Goal: Complete application form: Complete application form

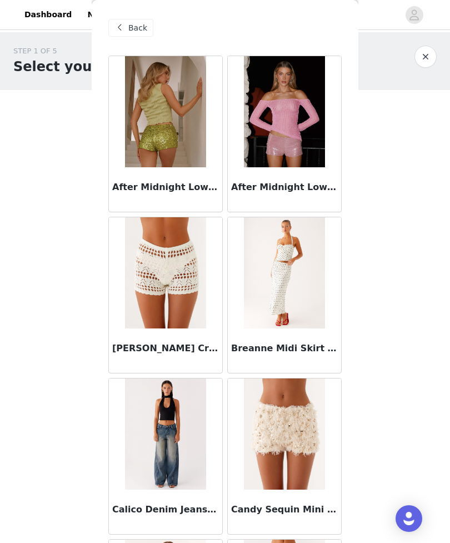
scroll to position [647, 0]
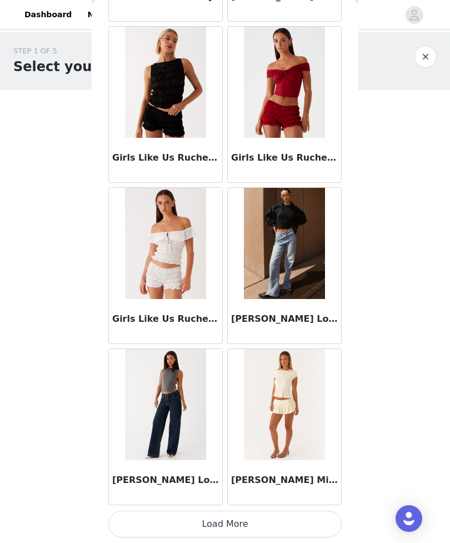
click at [306, 518] on button "Load More" at bounding box center [224, 524] width 233 height 27
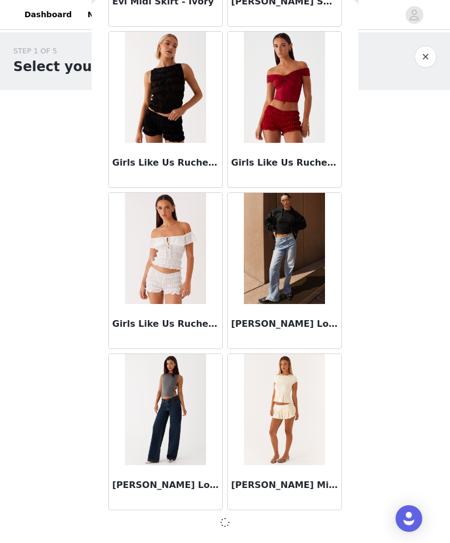
scroll to position [1152, 0]
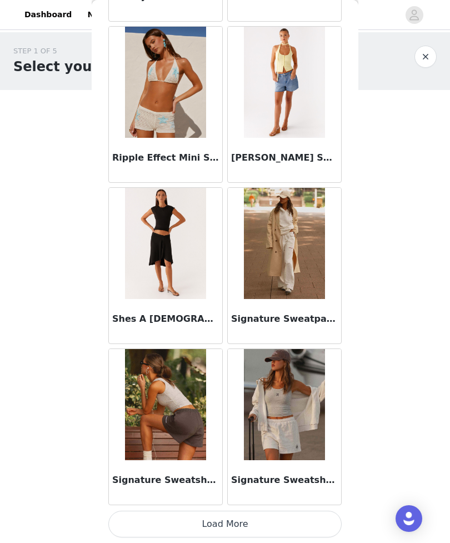
click at [301, 513] on button "Load More" at bounding box center [224, 524] width 233 height 27
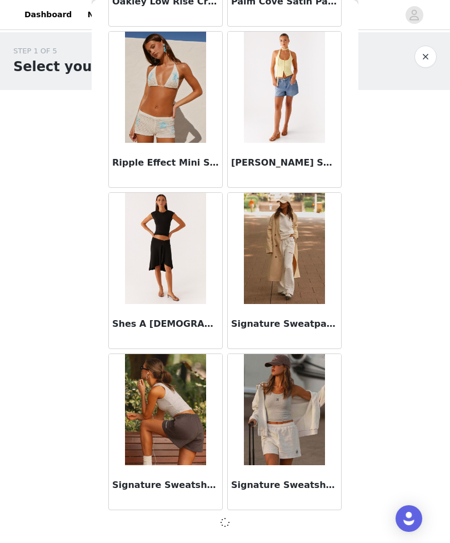
scroll to position [2763, 0]
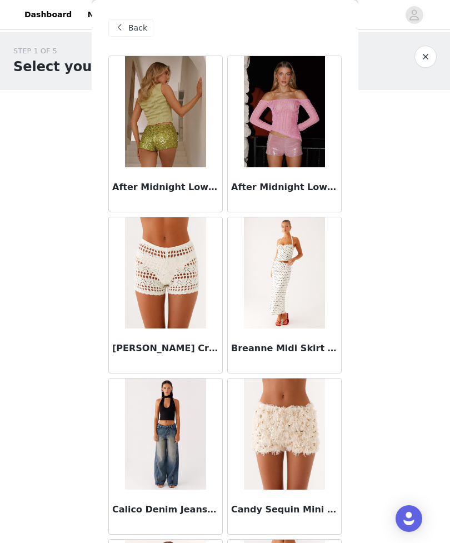
click at [384, 324] on div "STEP 1 OF 5 Select your styles! Please note that the sizes are in EU Sizes 2/3 …" at bounding box center [225, 218] width 450 height 373
click at [149, 33] on div "Back" at bounding box center [130, 28] width 45 height 18
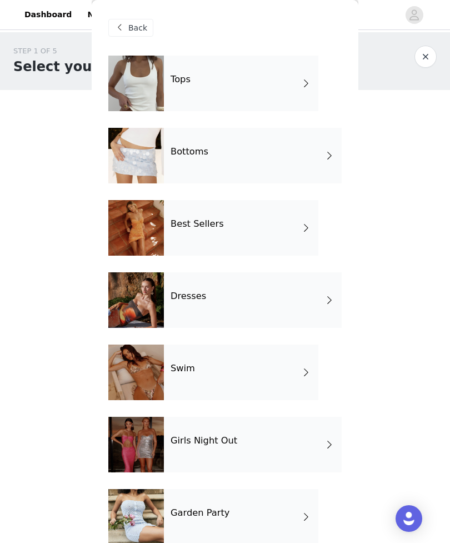
click at [271, 87] on div "Tops" at bounding box center [241, 84] width 154 height 56
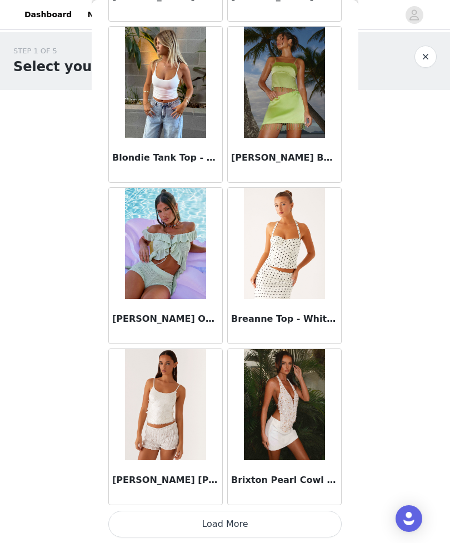
click at [295, 519] on button "Load More" at bounding box center [224, 524] width 233 height 27
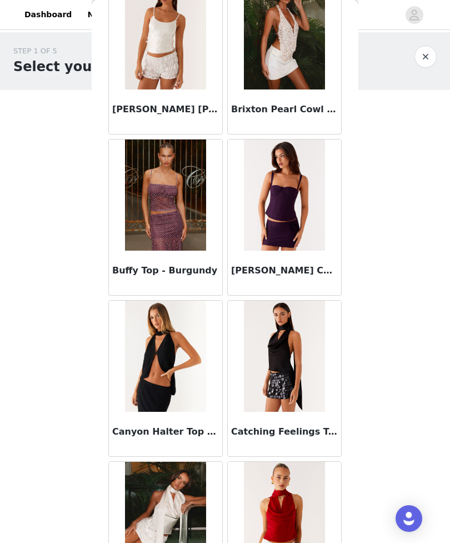
scroll to position [1829, 0]
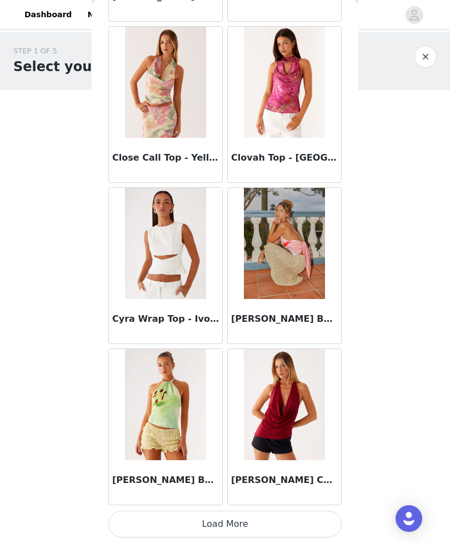
click at [298, 521] on button "Load More" at bounding box center [224, 524] width 233 height 27
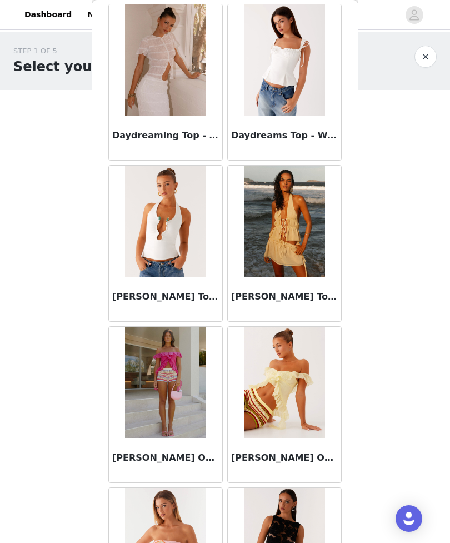
scroll to position [3276, 0]
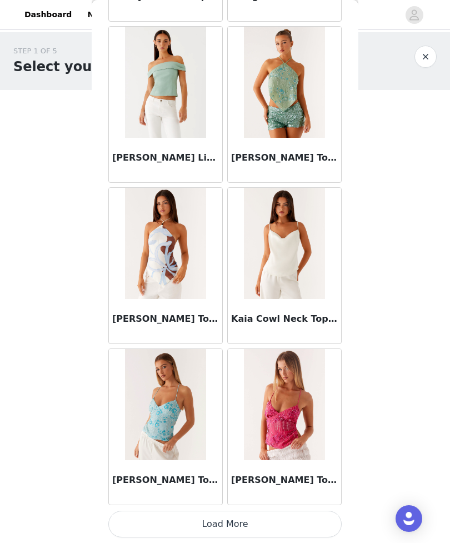
click at [293, 516] on button "Load More" at bounding box center [224, 524] width 233 height 27
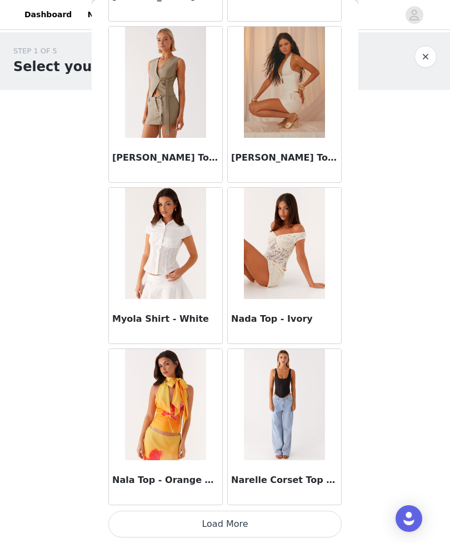
scroll to position [5991, 0]
click at [236, 525] on button "Load More" at bounding box center [224, 524] width 233 height 27
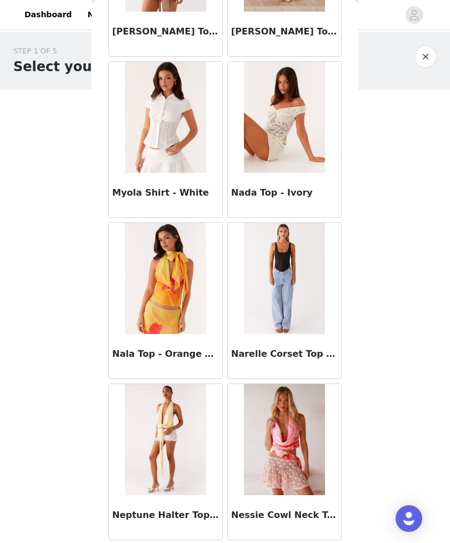
scroll to position [6118, 0]
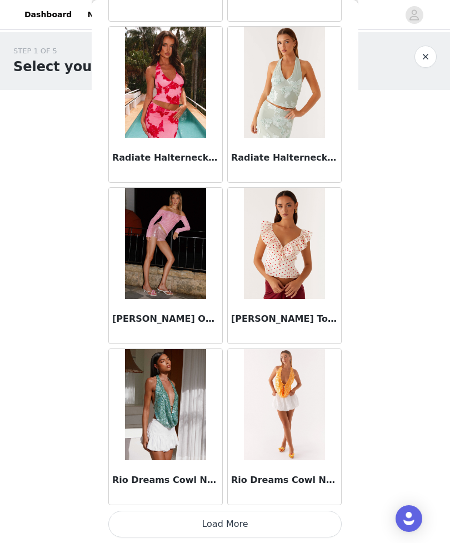
click at [292, 520] on button "Load More" at bounding box center [224, 524] width 233 height 27
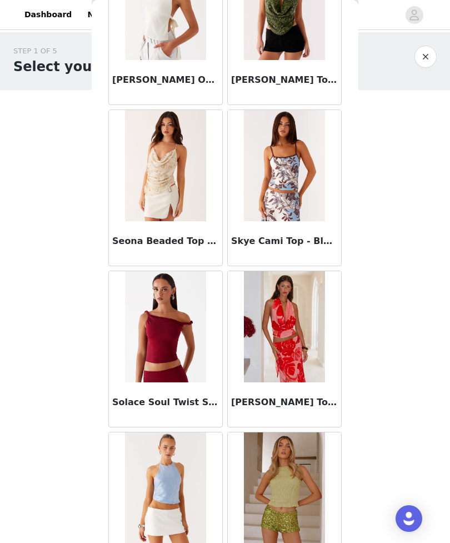
scroll to position [8486, 0]
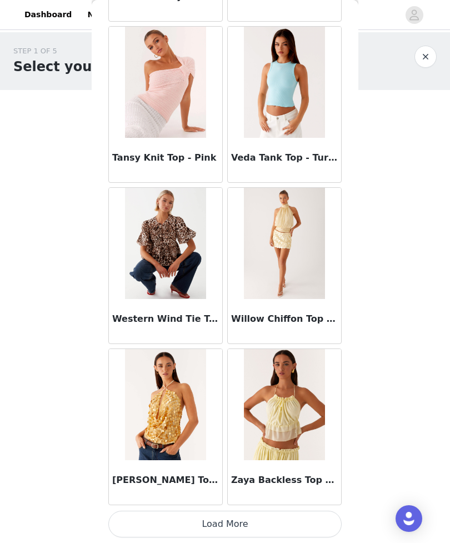
click at [258, 521] on button "Load More" at bounding box center [224, 524] width 233 height 27
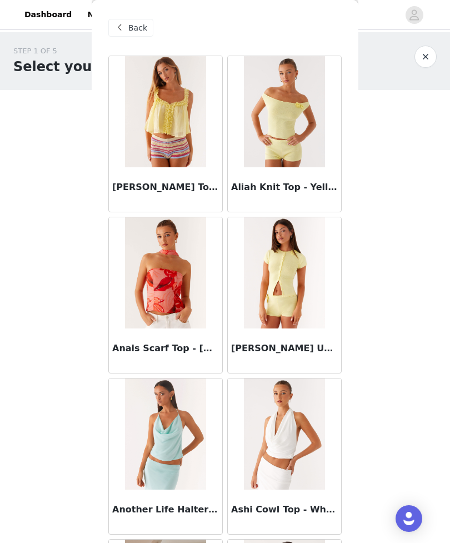
scroll to position [0, 0]
click at [139, 32] on span "Back" at bounding box center [137, 28] width 19 height 12
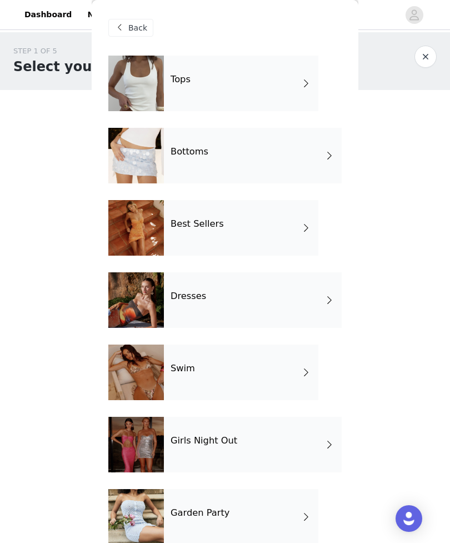
click at [124, 31] on span at bounding box center [119, 27] width 13 height 13
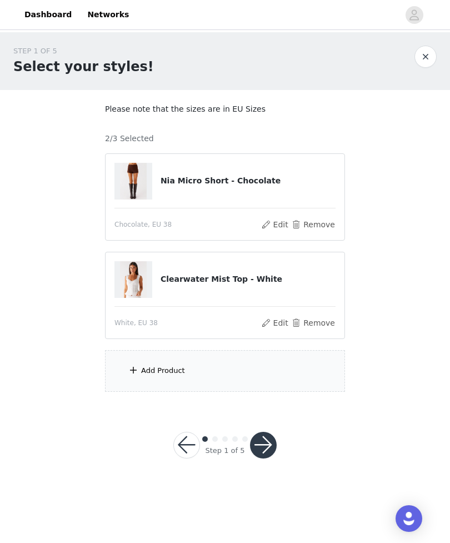
click at [227, 367] on div "Add Product" at bounding box center [225, 371] width 240 height 42
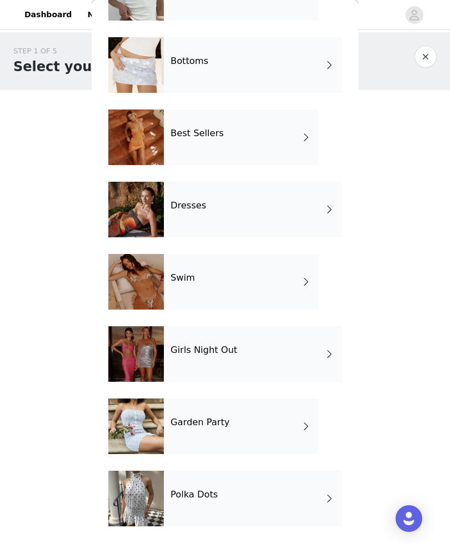
scroll to position [91, 0]
click at [268, 424] on div "Garden Party" at bounding box center [241, 426] width 154 height 56
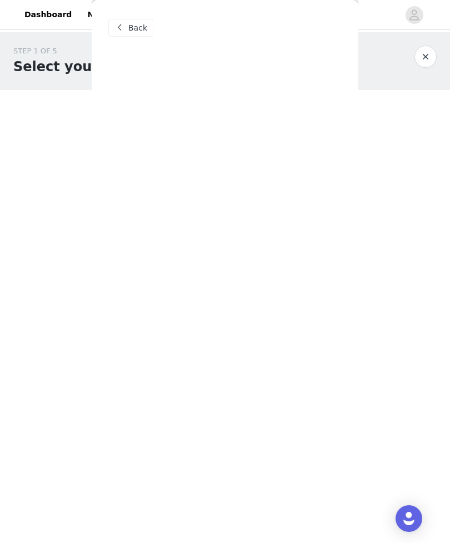
scroll to position [0, 0]
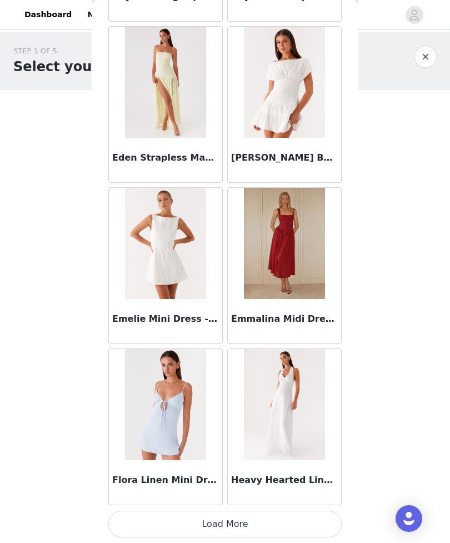
click at [286, 521] on button "Load More" at bounding box center [224, 524] width 233 height 27
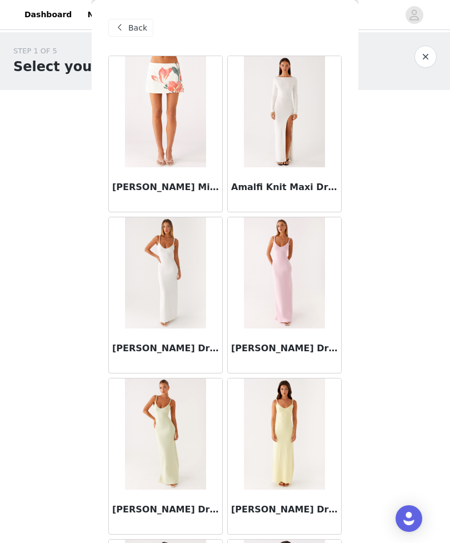
click at [133, 22] on span "Back" at bounding box center [137, 28] width 19 height 12
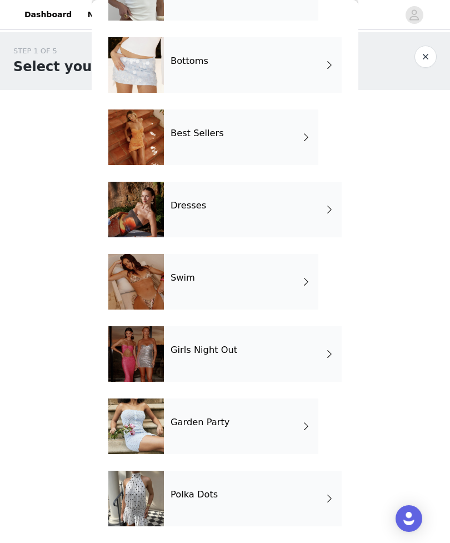
scroll to position [91, 0]
click at [289, 491] on div "Polka Dots" at bounding box center [253, 499] width 178 height 56
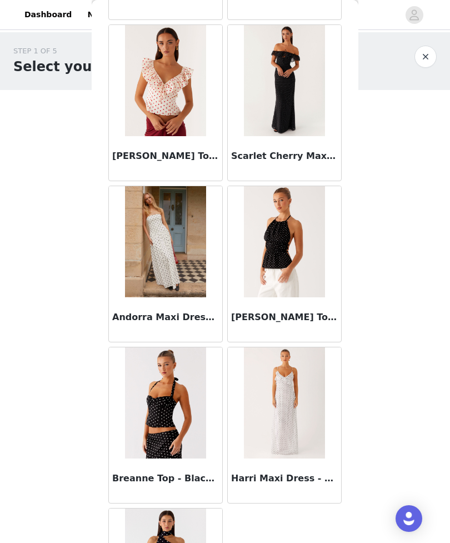
scroll to position [683, 0]
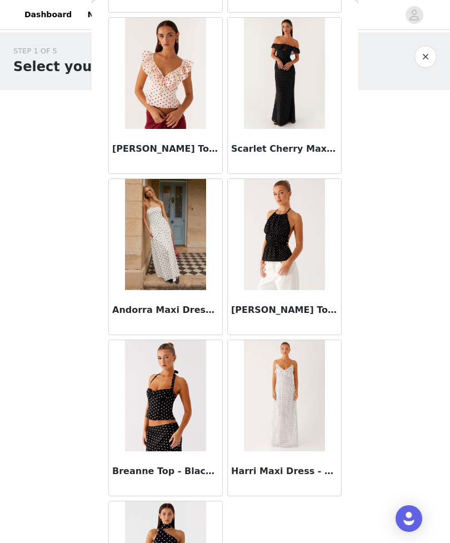
click at [192, 393] on img at bounding box center [165, 395] width 81 height 111
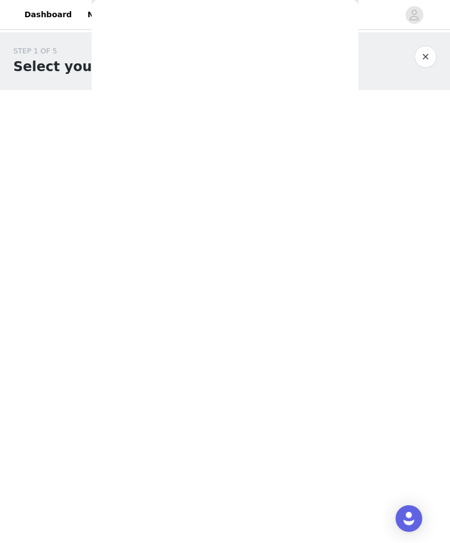
scroll to position [0, 0]
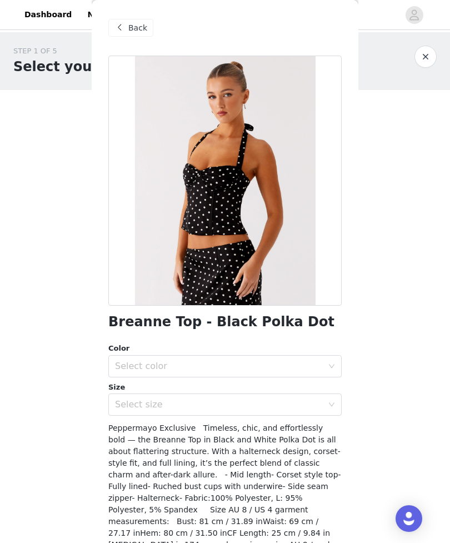
click at [246, 367] on div "Select color" at bounding box center [219, 366] width 208 height 11
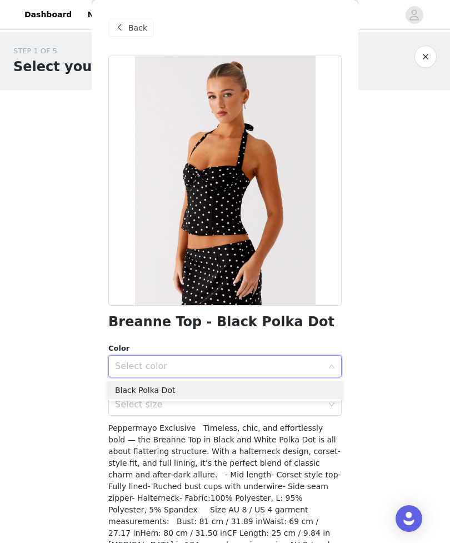
click at [214, 388] on li "Black Polka Dot" at bounding box center [224, 390] width 233 height 18
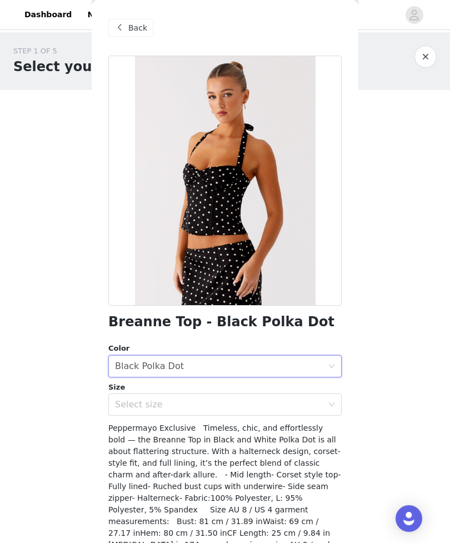
click at [220, 399] on div "Select size" at bounding box center [219, 404] width 208 height 11
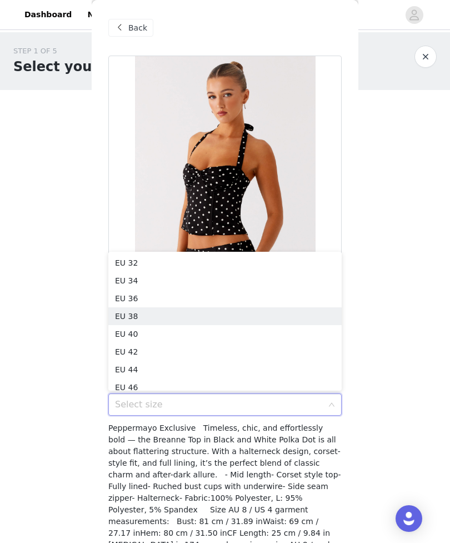
click at [189, 322] on li "EU 38" at bounding box center [224, 316] width 233 height 18
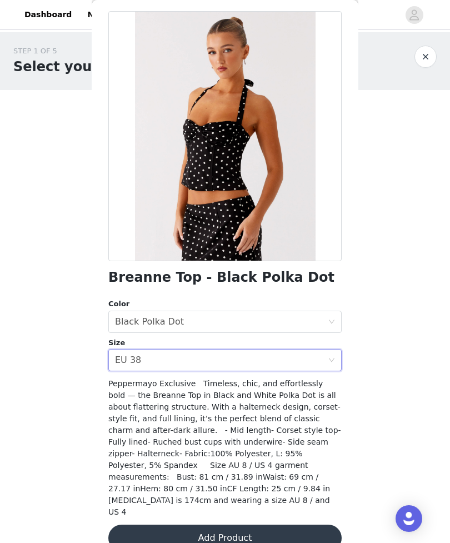
scroll to position [42, 0]
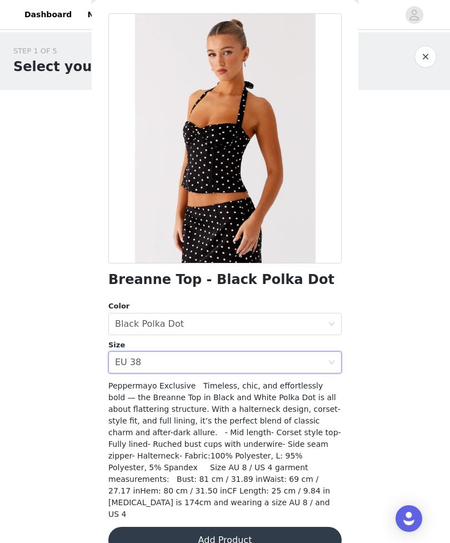
click at [286, 527] on button "Add Product" at bounding box center [224, 540] width 233 height 27
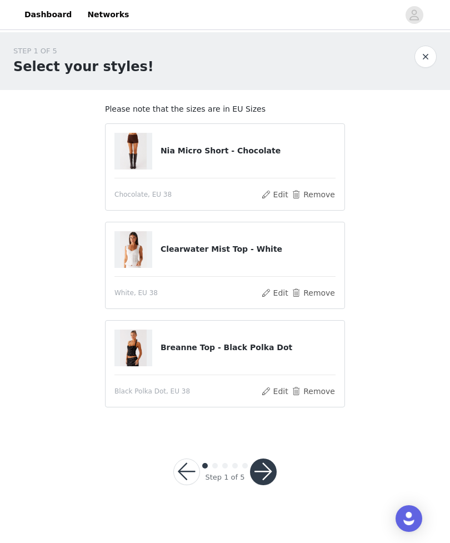
click at [299, 154] on h4 "Nia Micro Short - Chocolate" at bounding box center [248, 151] width 175 height 12
click at [271, 471] on button "button" at bounding box center [263, 471] width 27 height 27
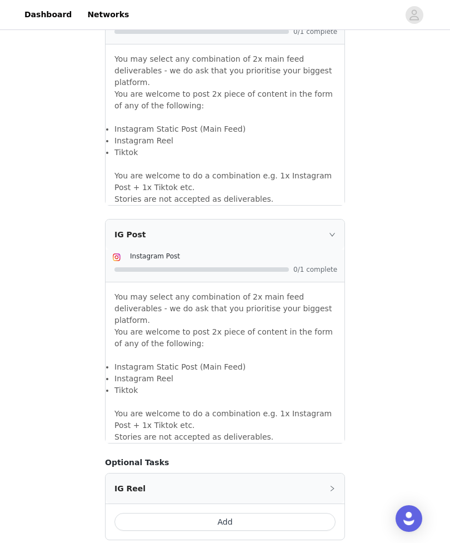
scroll to position [801, 0]
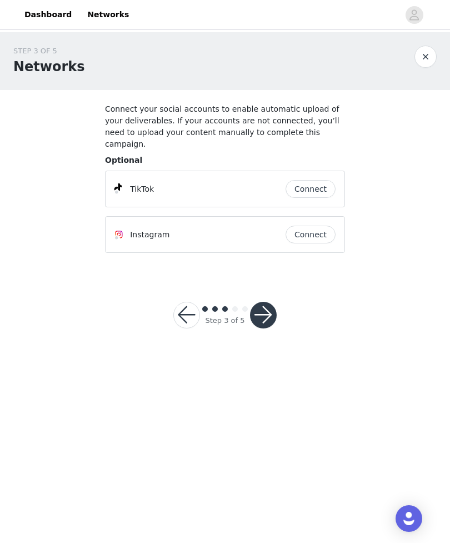
click at [319, 180] on button "Connect" at bounding box center [311, 189] width 50 height 18
click at [308, 310] on div "STEP 3 OF 5 Networks Connect your social accounts to enable automatic upload of…" at bounding box center [225, 193] width 450 height 323
click at [259, 306] on button "button" at bounding box center [263, 315] width 27 height 27
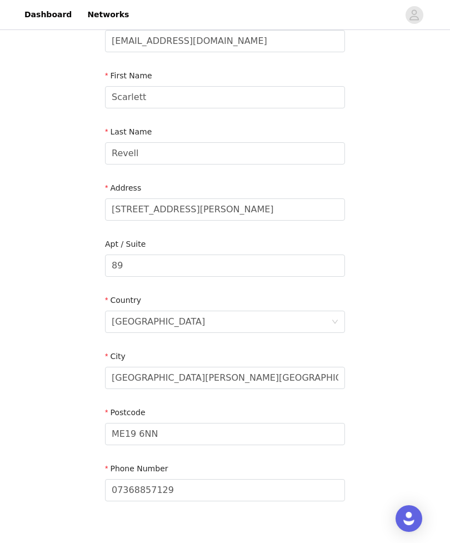
scroll to position [146, 0]
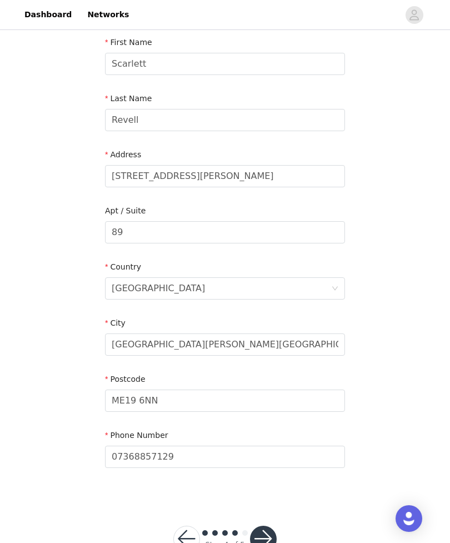
click at [267, 542] on button "button" at bounding box center [263, 539] width 27 height 27
click at [265, 397] on html "Dashboard Networks STEP 4 OF 5 Shipping Information Please ensure you are putti…" at bounding box center [225, 125] width 450 height 543
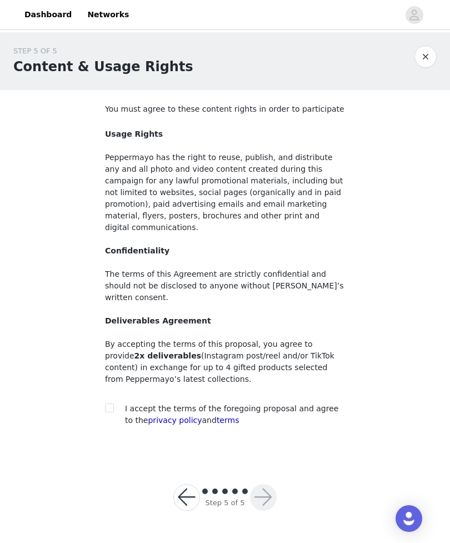
click at [106, 403] on span at bounding box center [109, 407] width 9 height 9
click at [106, 403] on input "checkbox" at bounding box center [109, 407] width 8 height 8
checkbox input "true"
click at [267, 484] on button "button" at bounding box center [263, 497] width 27 height 27
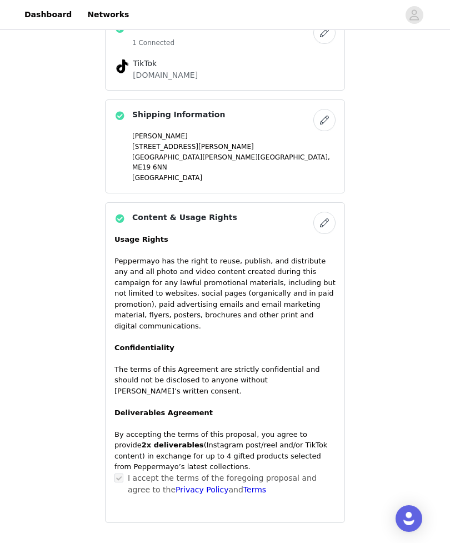
scroll to position [593, 0]
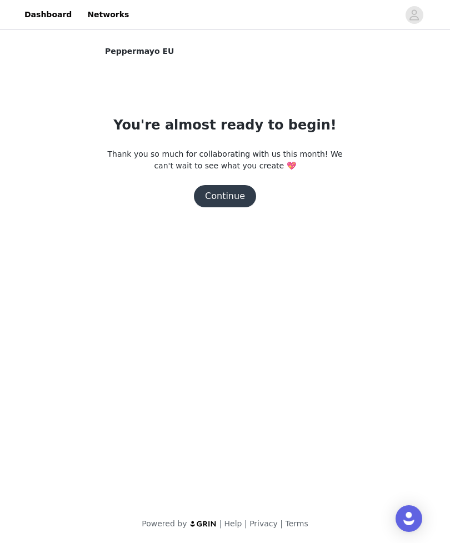
scroll to position [0, 0]
click at [228, 193] on button "Continue" at bounding box center [225, 196] width 62 height 22
